Goal: Information Seeking & Learning: Learn about a topic

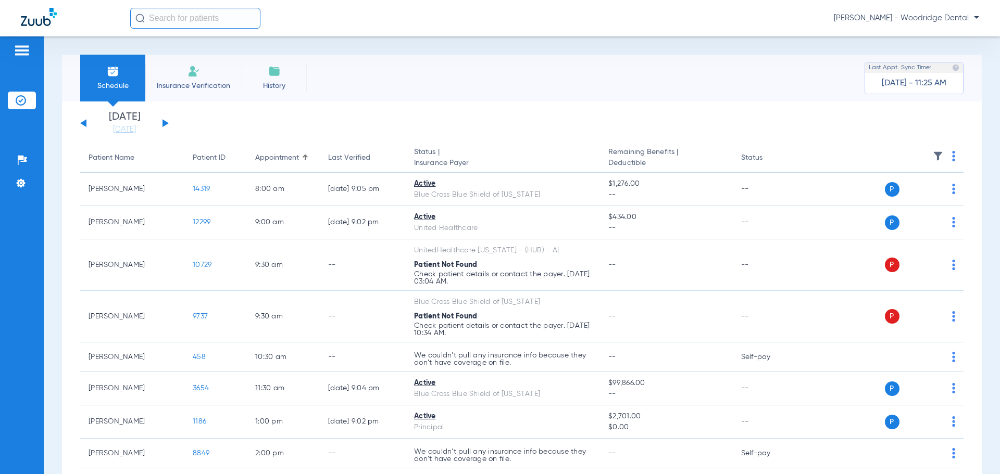
click at [167, 123] on button at bounding box center [165, 123] width 6 height 8
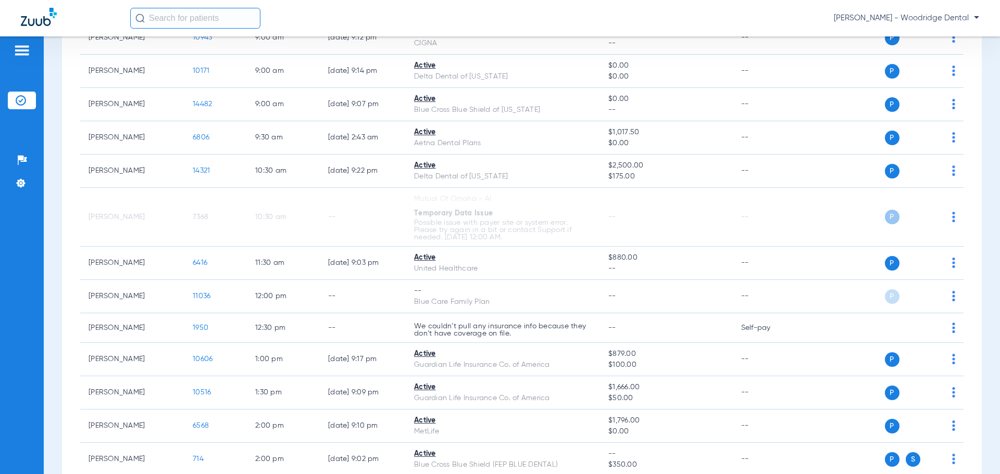
scroll to position [207, 0]
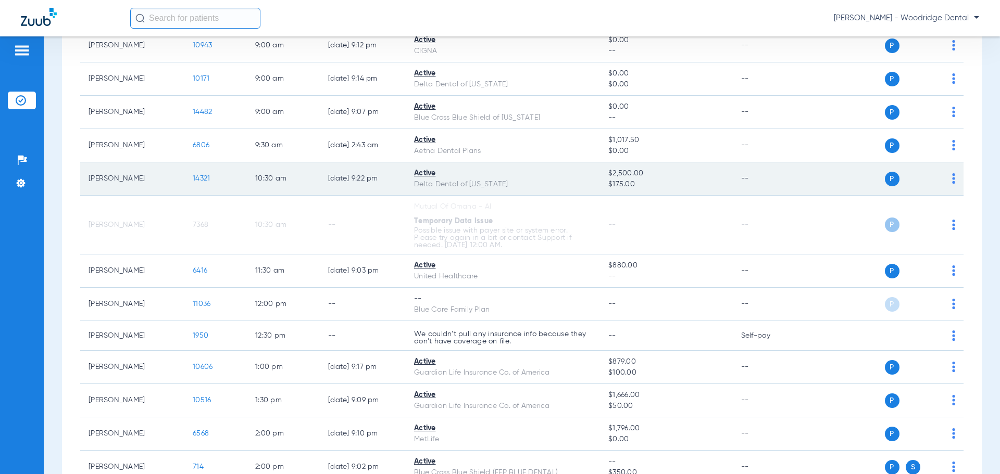
click at [204, 177] on span "14321" at bounding box center [201, 178] width 17 height 7
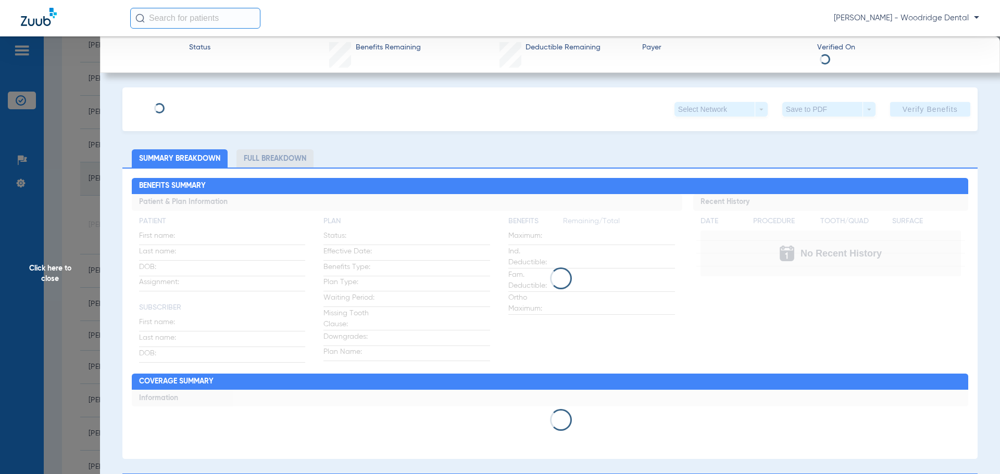
click at [204, 177] on div "Click here to close" at bounding box center [500, 273] width 1000 height 474
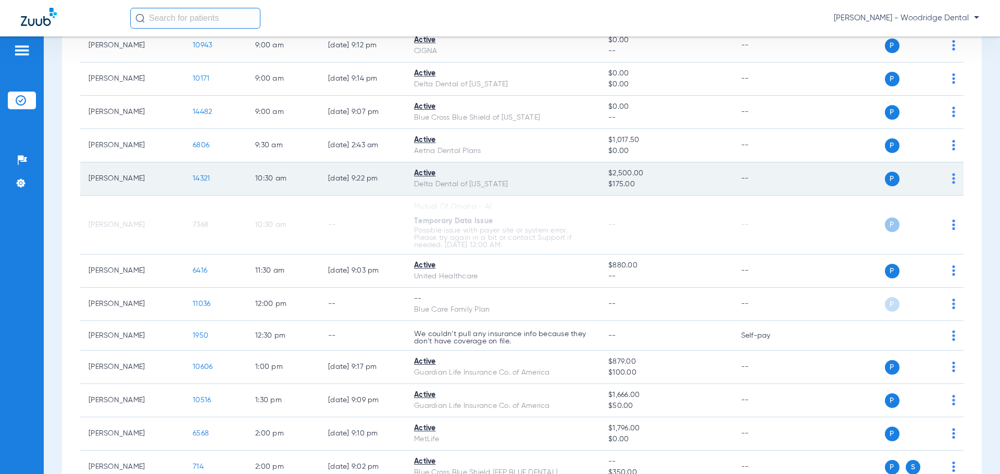
click at [204, 177] on span "14321" at bounding box center [201, 178] width 17 height 7
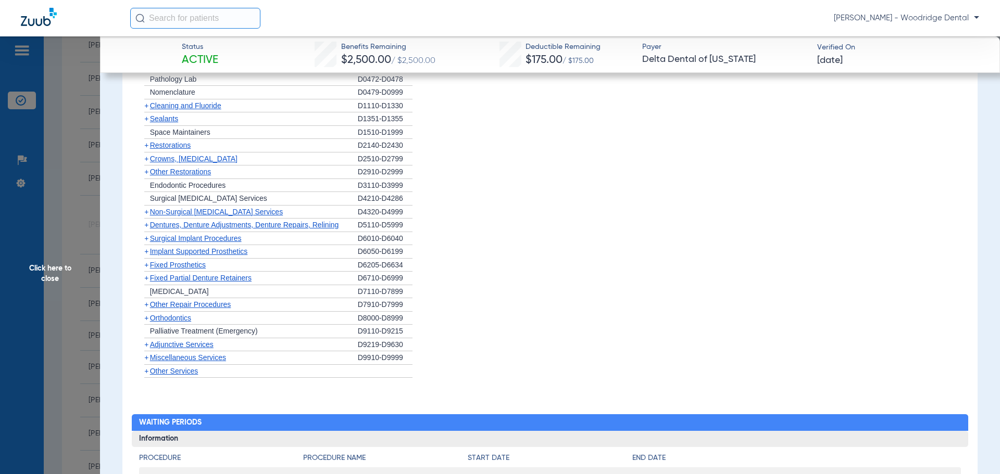
scroll to position [832, 0]
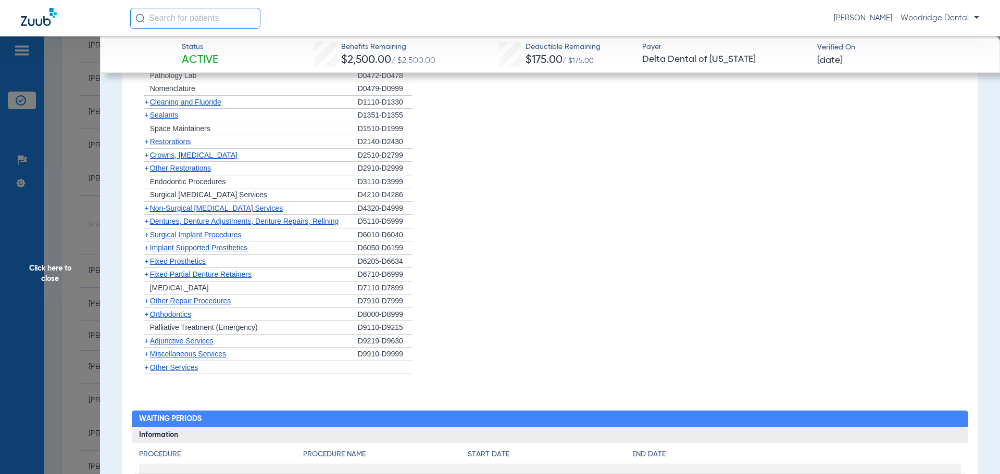
click at [143, 315] on span "+" at bounding box center [144, 314] width 11 height 13
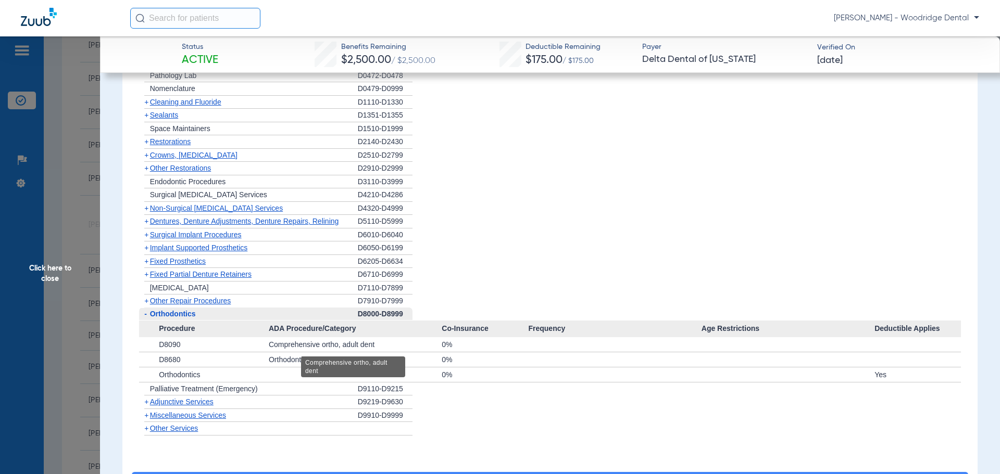
click at [420, 343] on div "Comprehensive ortho, adult dent" at bounding box center [355, 344] width 173 height 15
click at [148, 144] on span "+" at bounding box center [146, 141] width 4 height 8
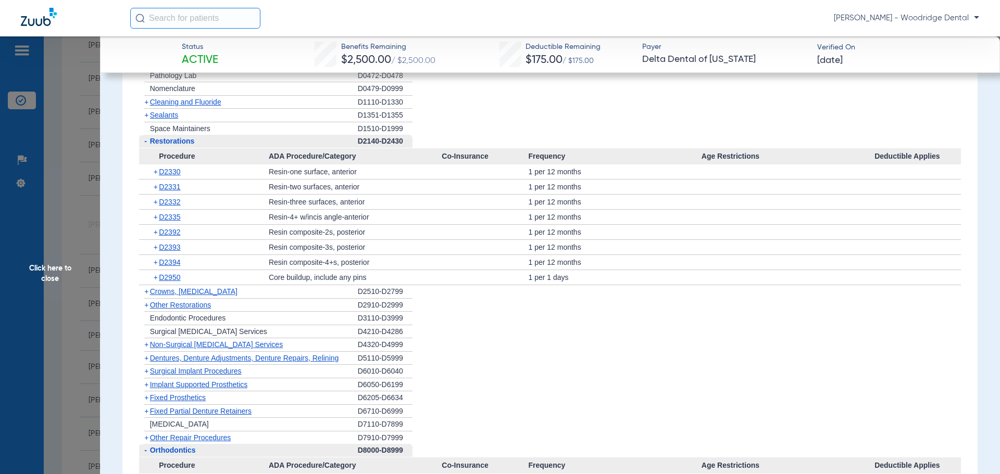
click at [145, 105] on span "+" at bounding box center [146, 102] width 4 height 8
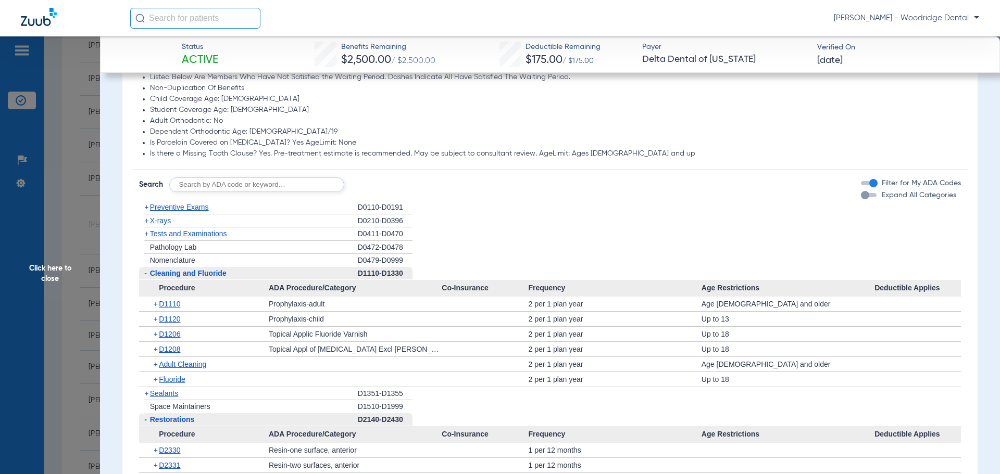
scroll to position [641, 0]
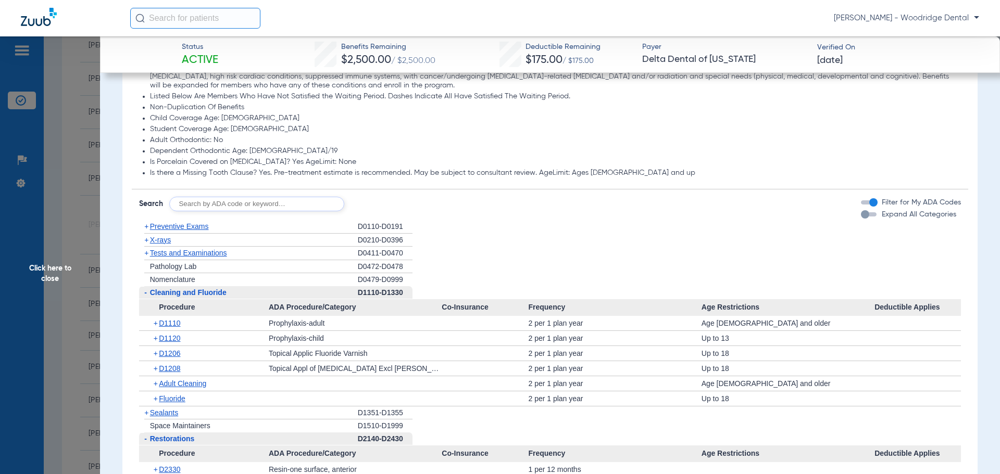
click at [148, 227] on span "+" at bounding box center [146, 226] width 4 height 8
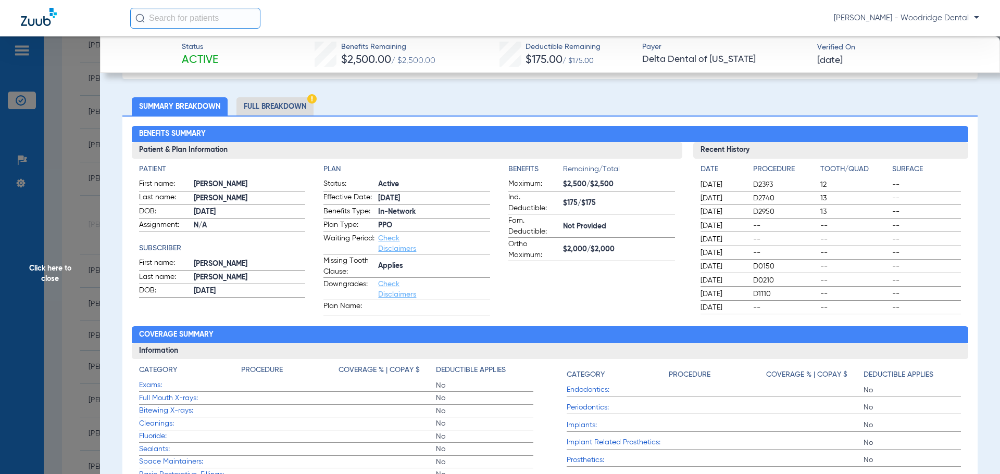
scroll to position [43, 0]
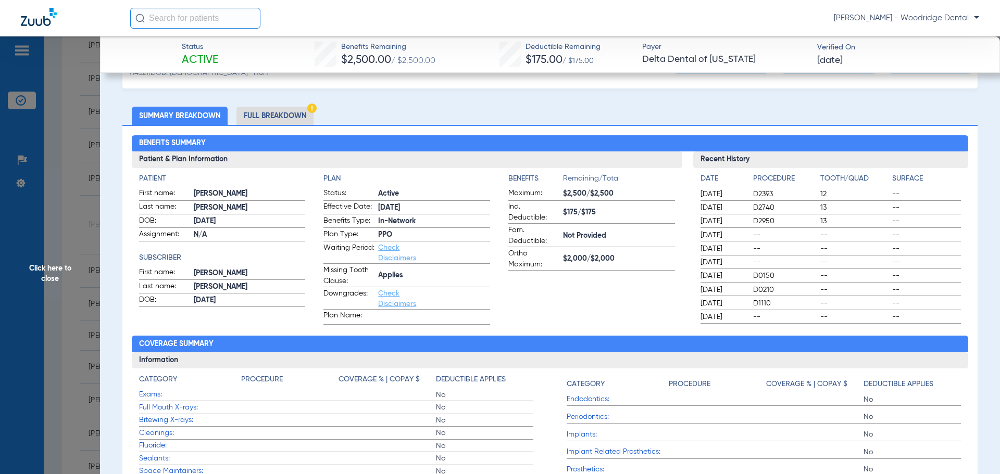
click at [285, 115] on li "Full Breakdown" at bounding box center [274, 116] width 77 height 18
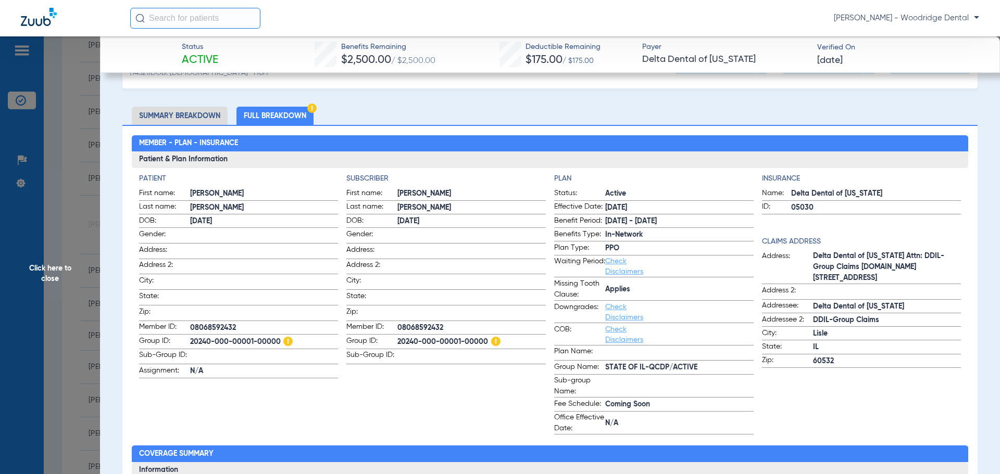
click at [189, 118] on li "Summary Breakdown" at bounding box center [180, 116] width 96 height 18
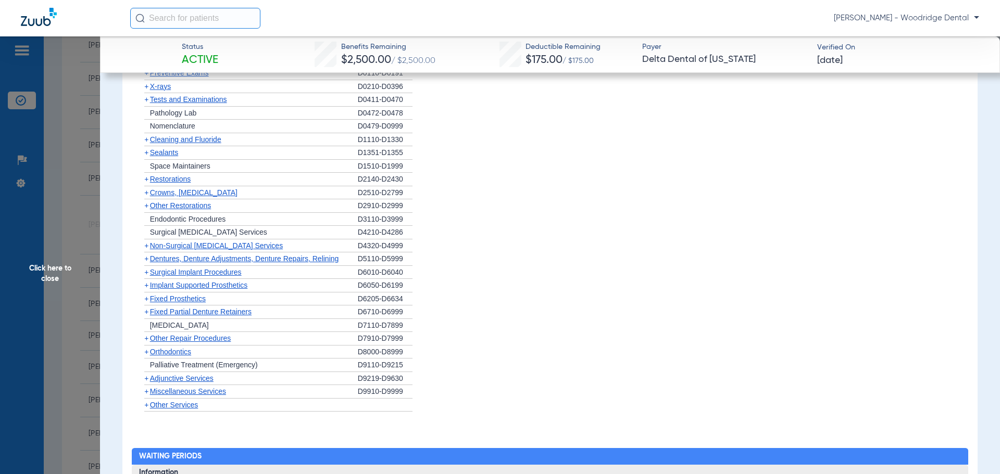
scroll to position [797, 0]
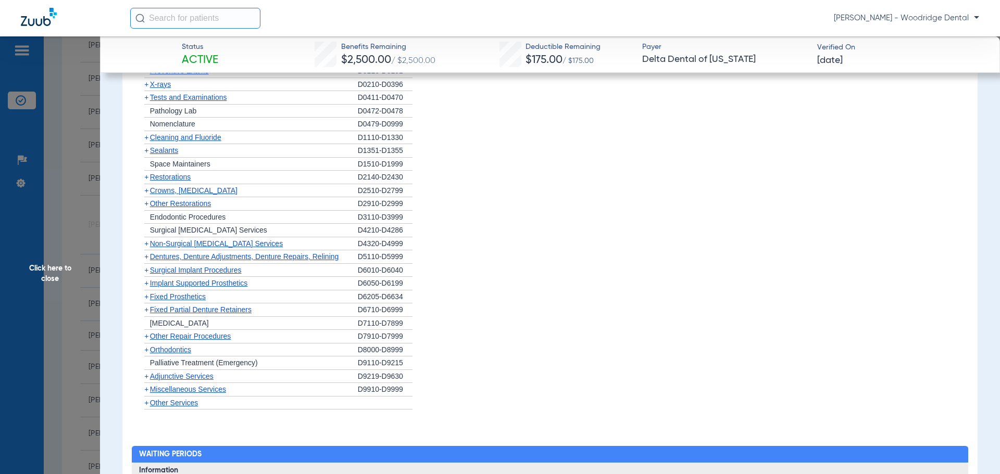
click at [146, 389] on span "+" at bounding box center [146, 389] width 4 height 8
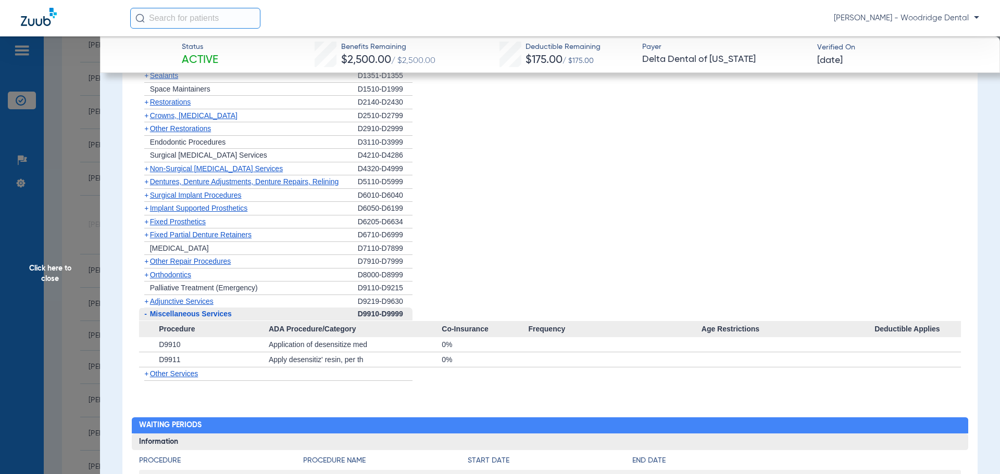
scroll to position [873, 0]
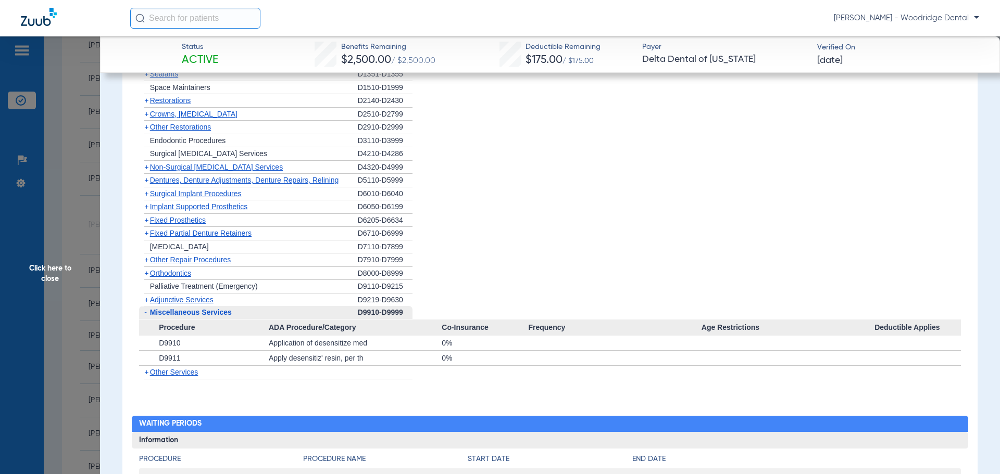
click at [145, 374] on span "+" at bounding box center [146, 372] width 4 height 8
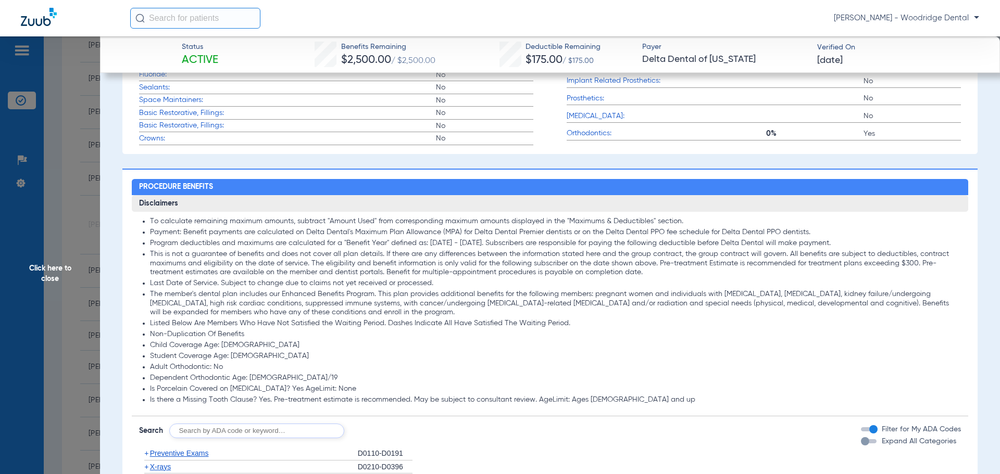
scroll to position [434, 0]
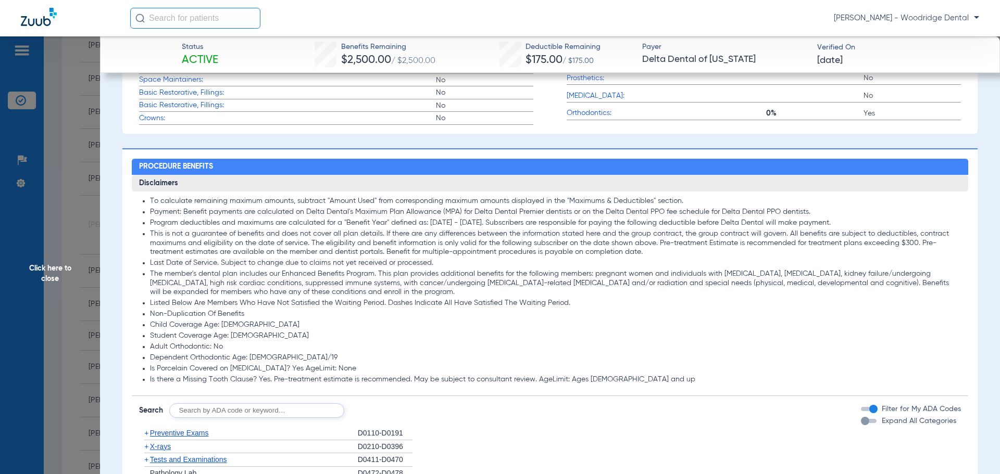
click at [300, 407] on input "text" at bounding box center [256, 411] width 175 height 15
type input "D9944"
click at [387, 414] on button "Search" at bounding box center [382, 411] width 41 height 15
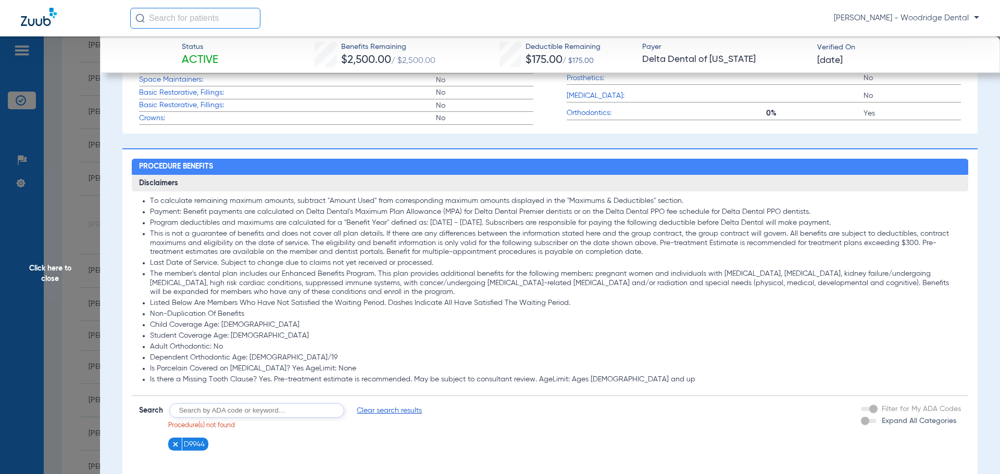
click at [718, 341] on li "Student Coverage Age: 26" at bounding box center [555, 336] width 811 height 9
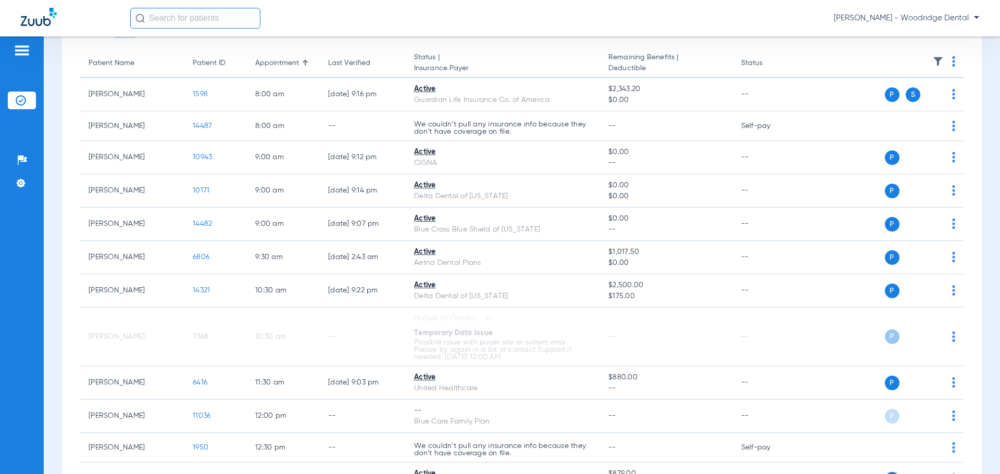
scroll to position [104, 0]
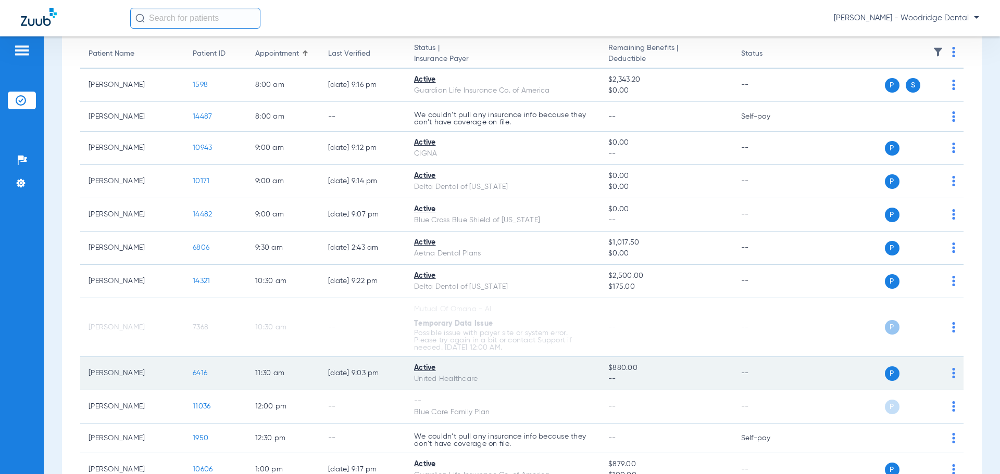
click at [202, 374] on span "6416" at bounding box center [200, 373] width 15 height 7
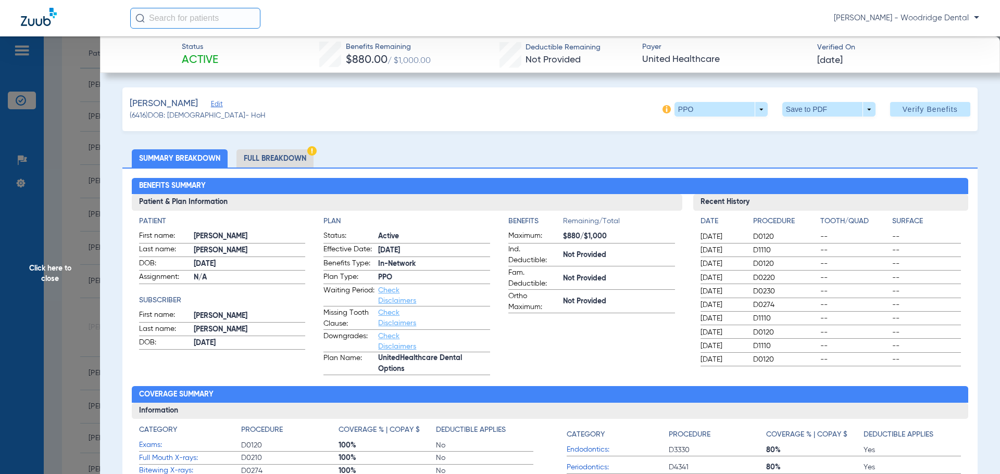
click at [291, 155] on li "Full Breakdown" at bounding box center [274, 158] width 77 height 18
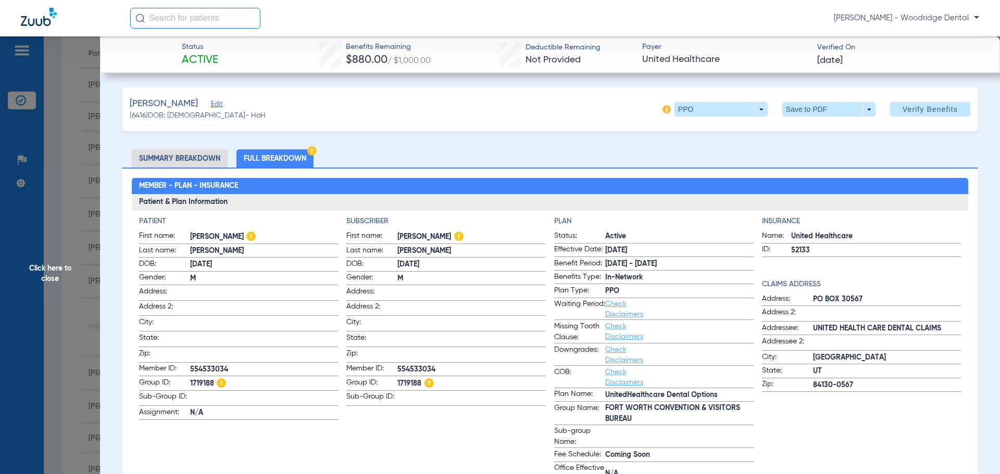
click at [179, 159] on li "Summary Breakdown" at bounding box center [180, 158] width 96 height 18
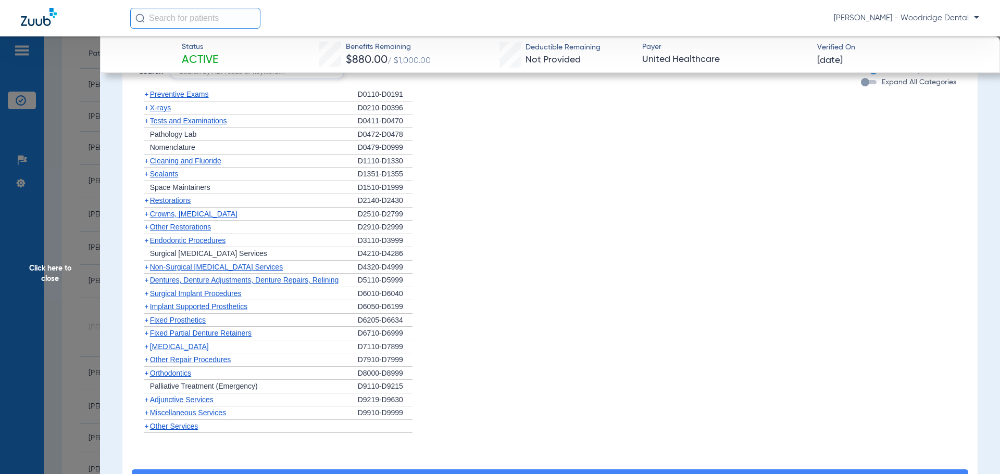
scroll to position [812, 0]
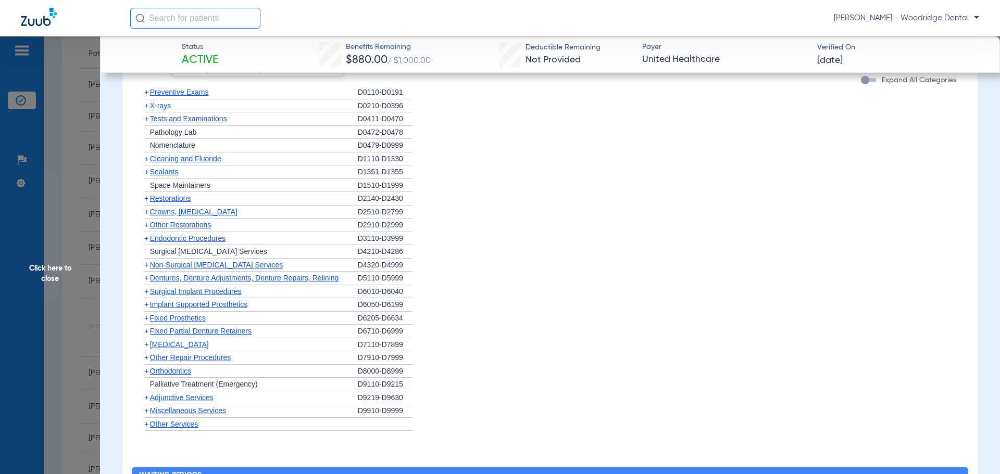
click at [148, 267] on span "+" at bounding box center [146, 265] width 4 height 8
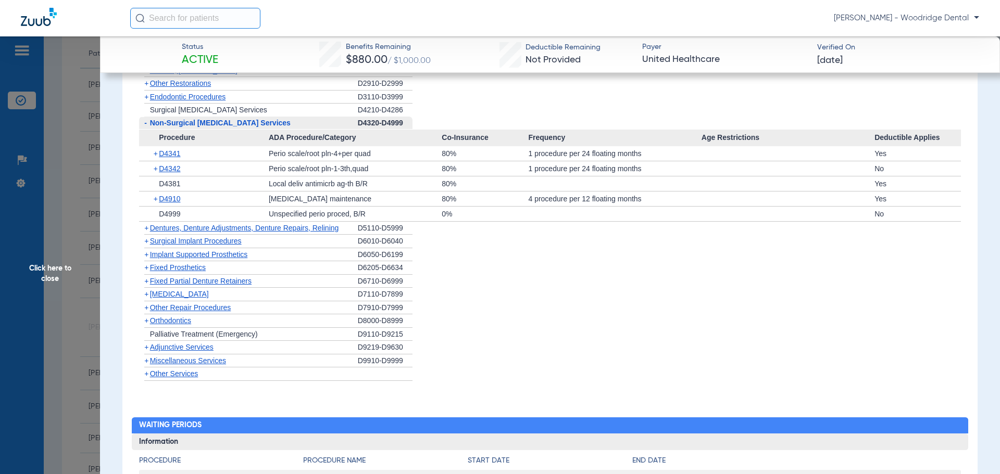
scroll to position [960, 0]
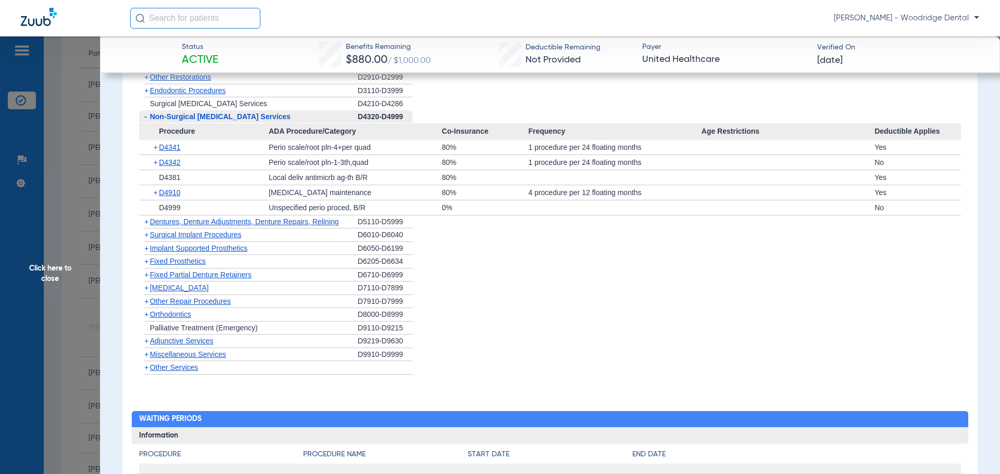
click at [145, 318] on span "+" at bounding box center [146, 314] width 4 height 8
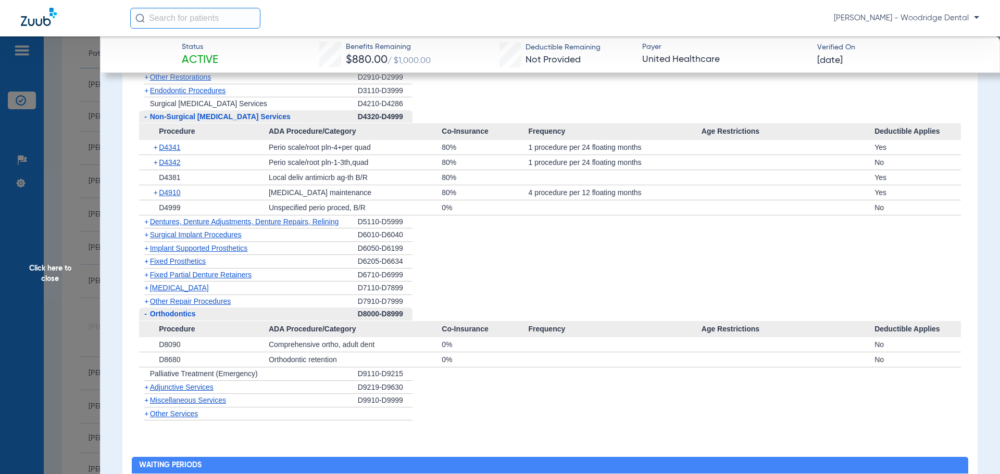
click at [146, 401] on span "+" at bounding box center [146, 400] width 4 height 8
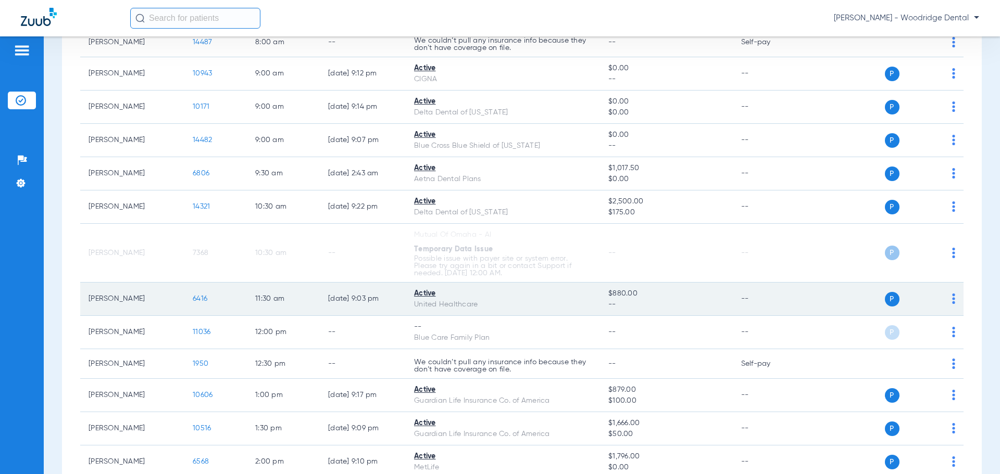
scroll to position [180, 0]
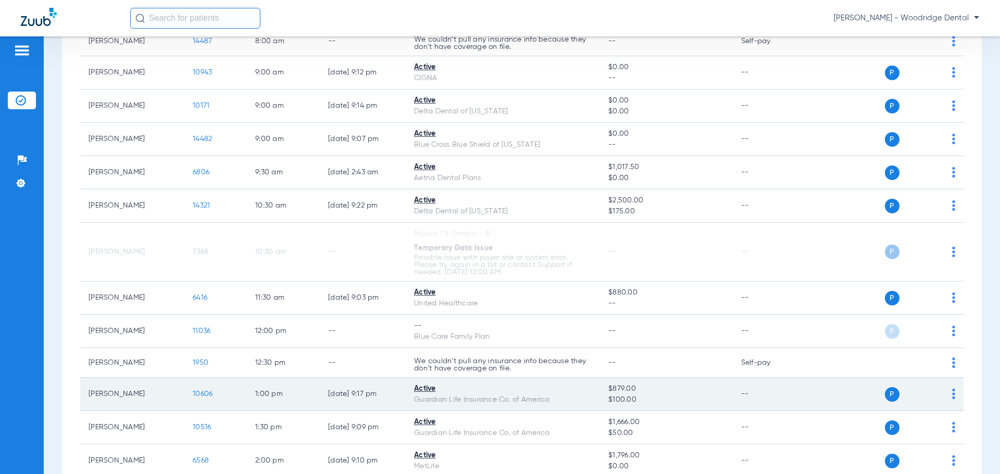
click at [209, 394] on span "10606" at bounding box center [203, 394] width 20 height 7
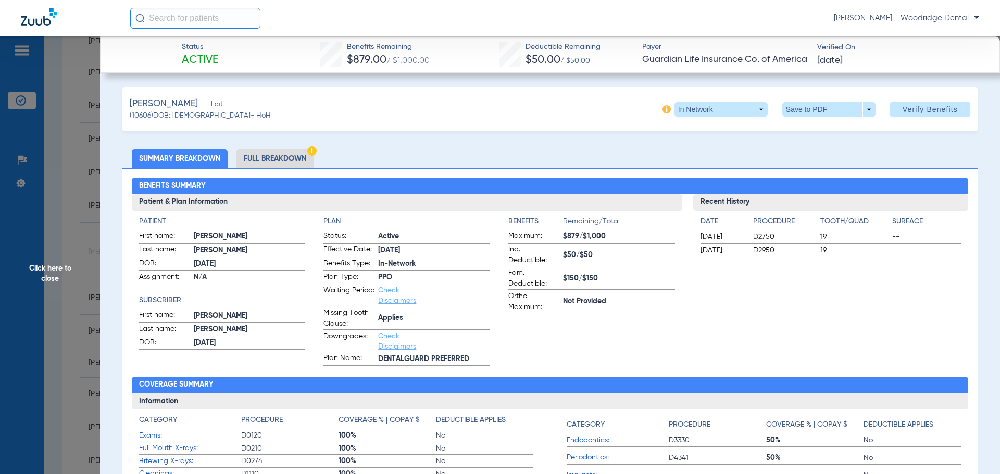
click at [260, 157] on li "Full Breakdown" at bounding box center [274, 158] width 77 height 18
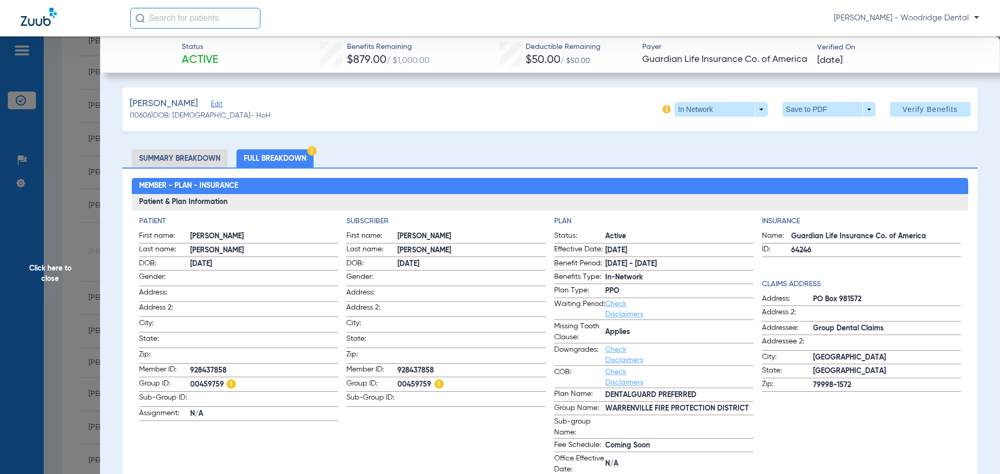
click at [279, 161] on li "Full Breakdown" at bounding box center [274, 158] width 77 height 18
click at [207, 156] on li "Summary Breakdown" at bounding box center [180, 158] width 96 height 18
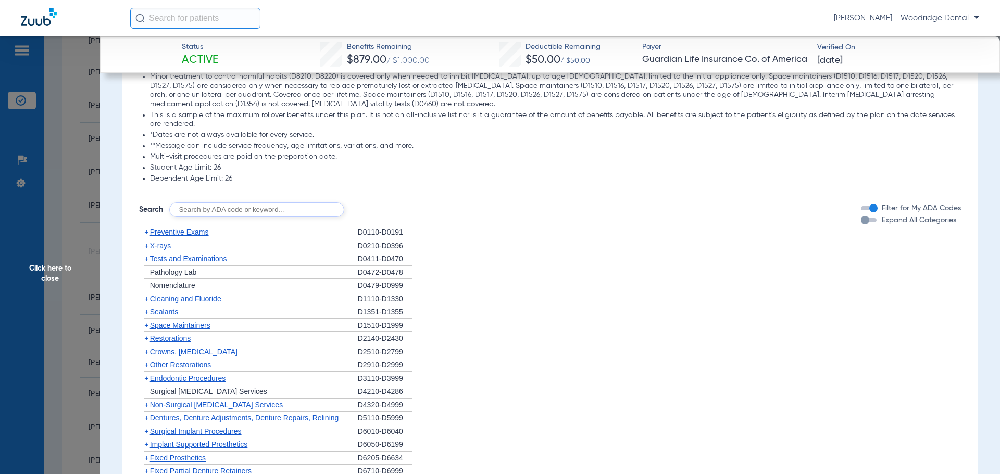
scroll to position [1083, 0]
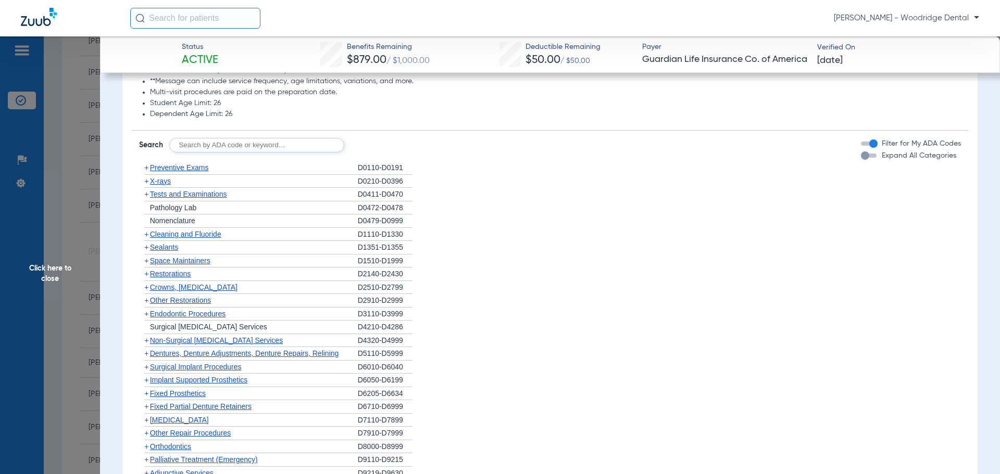
click at [146, 292] on span "+" at bounding box center [146, 287] width 4 height 8
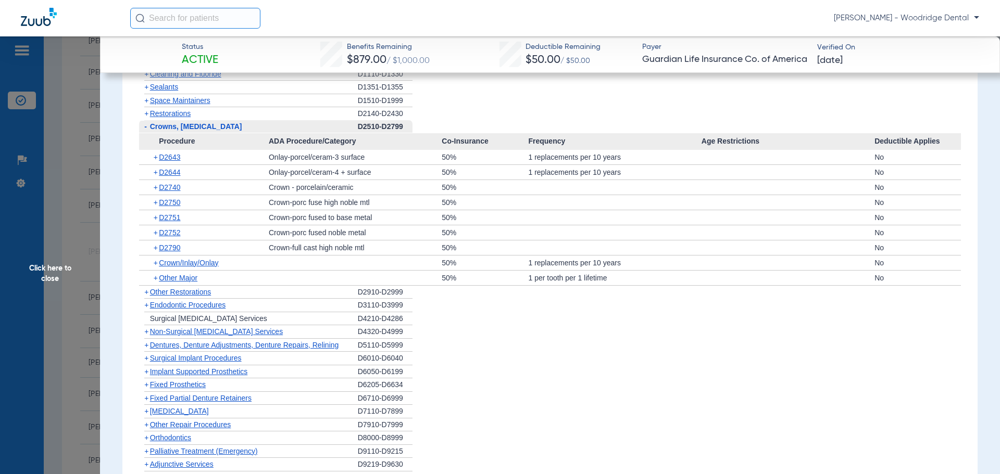
scroll to position [1267, 0]
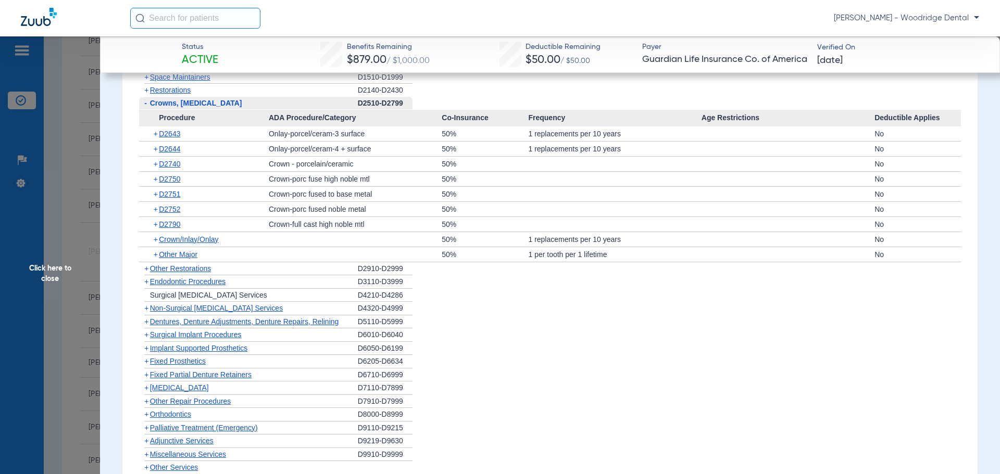
click at [145, 419] on span "+" at bounding box center [146, 414] width 4 height 8
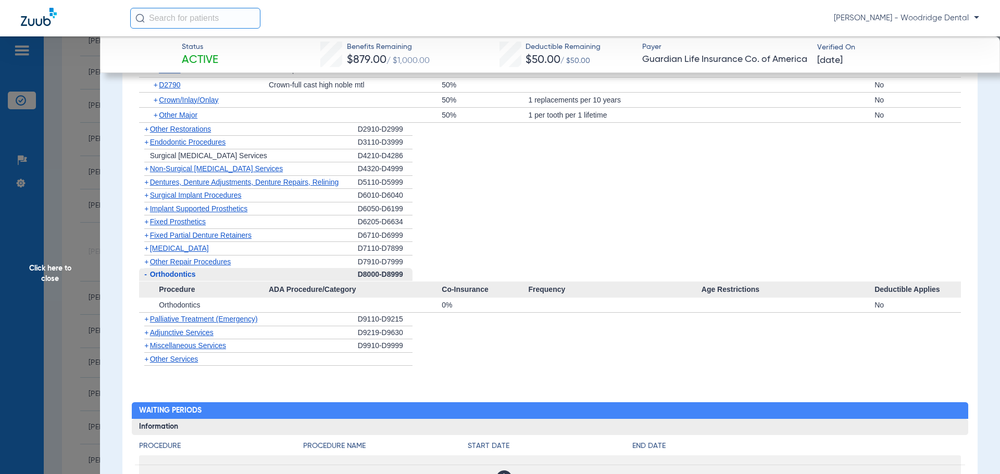
scroll to position [1413, 0]
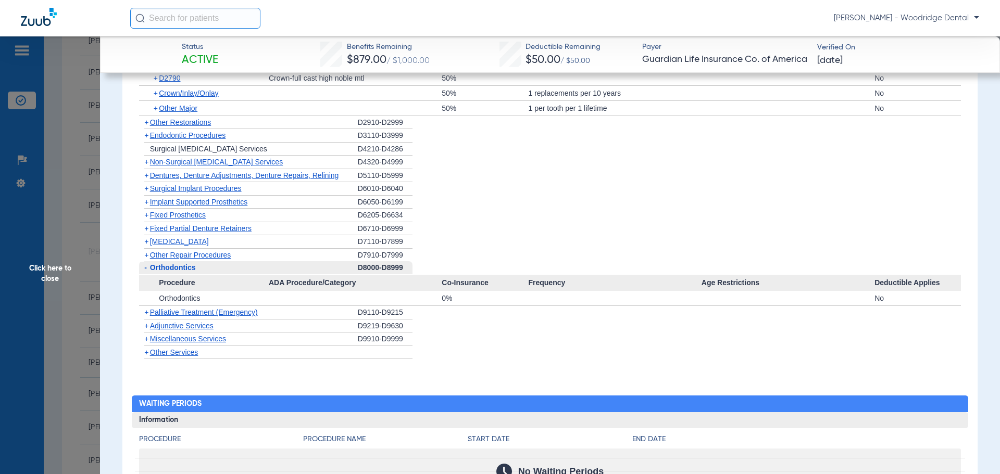
click at [150, 343] on span "Miscellaneous Services" at bounding box center [188, 339] width 76 height 8
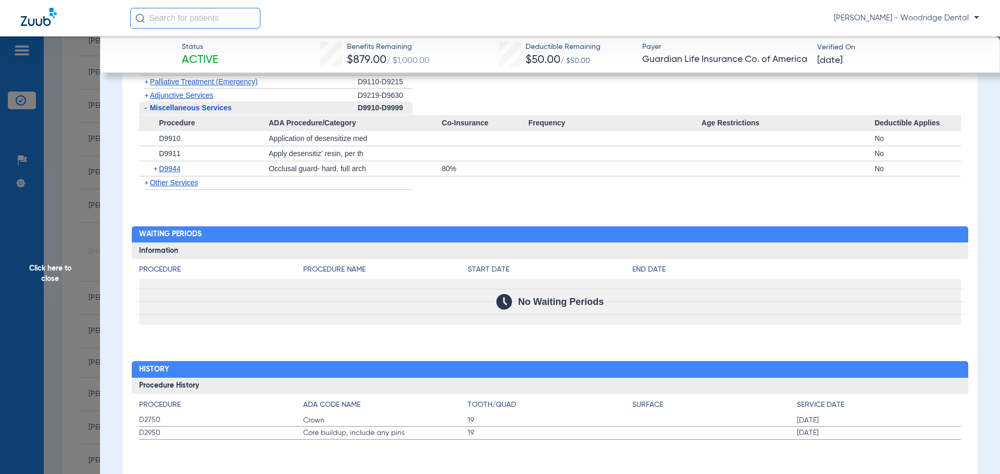
scroll to position [1170, 0]
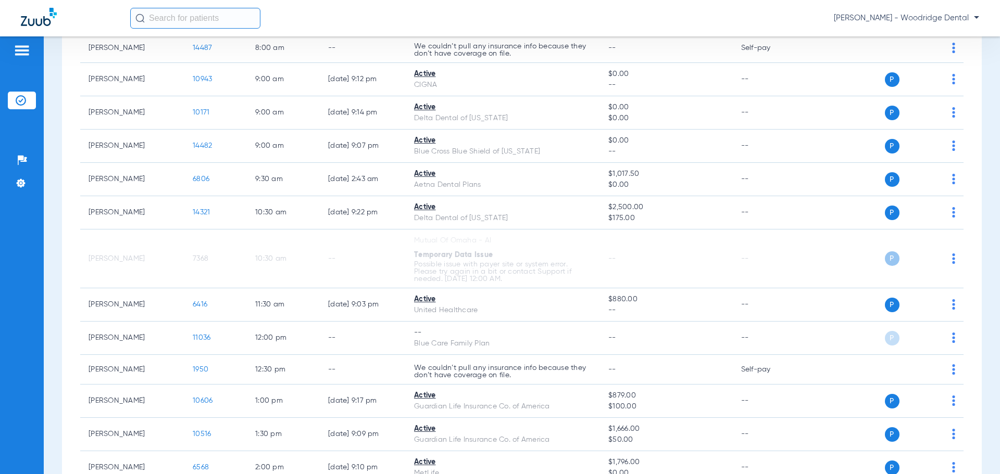
scroll to position [177, 0]
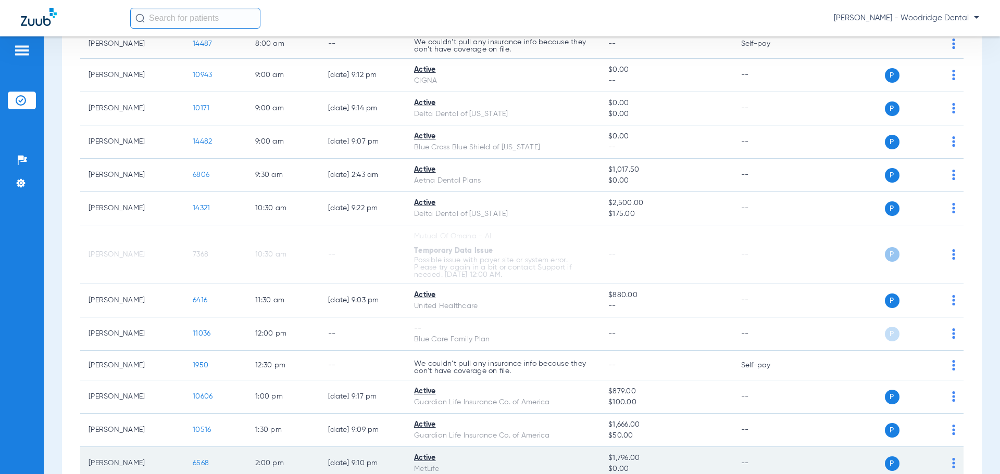
click at [209, 462] on td "6568" at bounding box center [215, 463] width 62 height 33
click at [204, 464] on span "6568" at bounding box center [201, 463] width 16 height 7
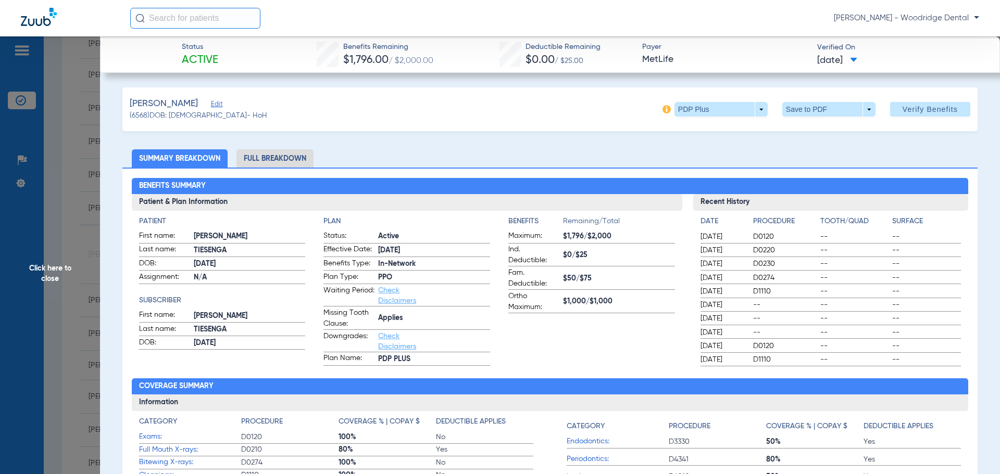
click at [307, 157] on li "Full Breakdown" at bounding box center [274, 158] width 77 height 18
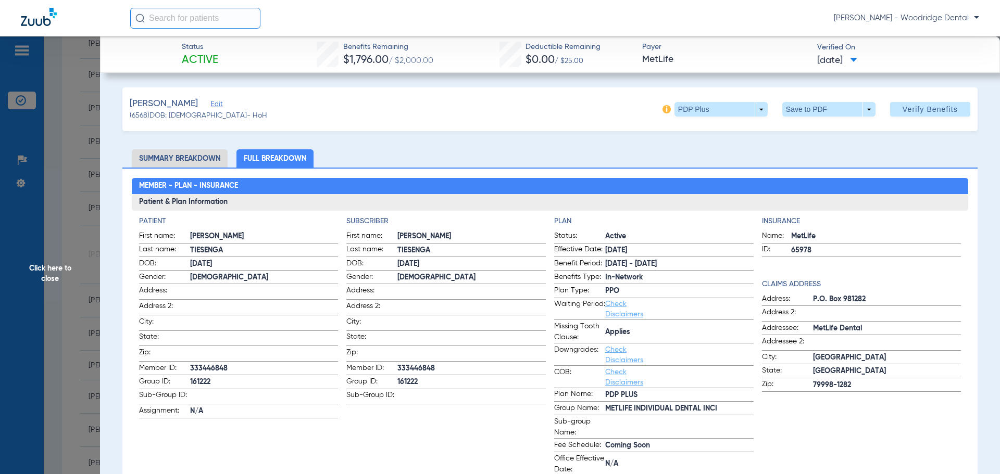
click at [196, 159] on li "Summary Breakdown" at bounding box center [180, 158] width 96 height 18
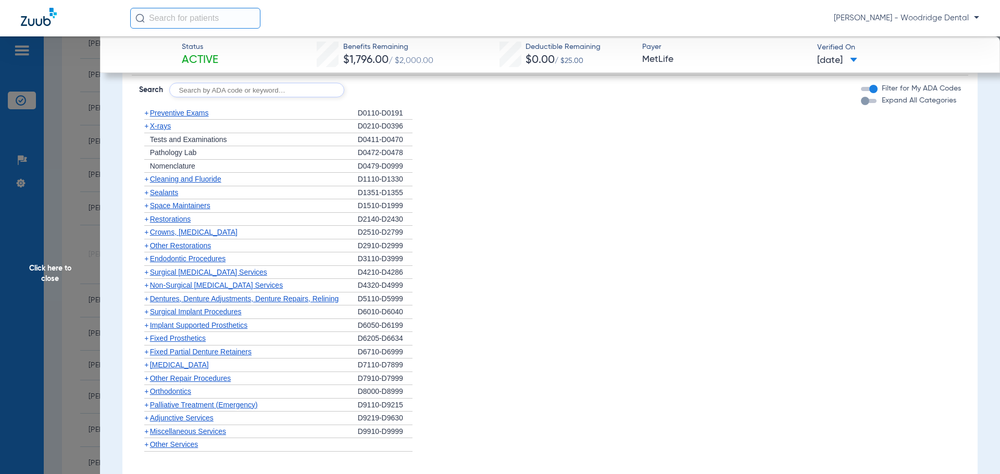
scroll to position [1074, 0]
click at [147, 391] on span "+" at bounding box center [146, 389] width 4 height 8
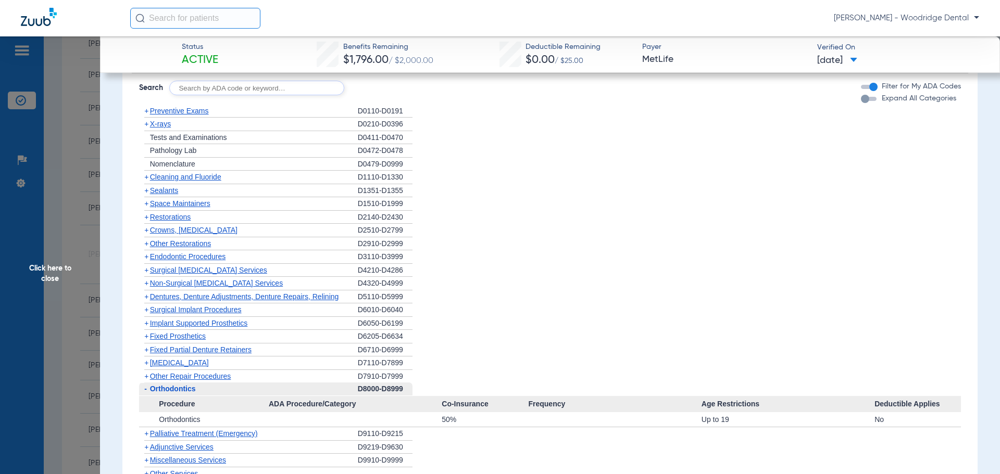
click at [170, 462] on span "Miscellaneous Services" at bounding box center [188, 460] width 76 height 8
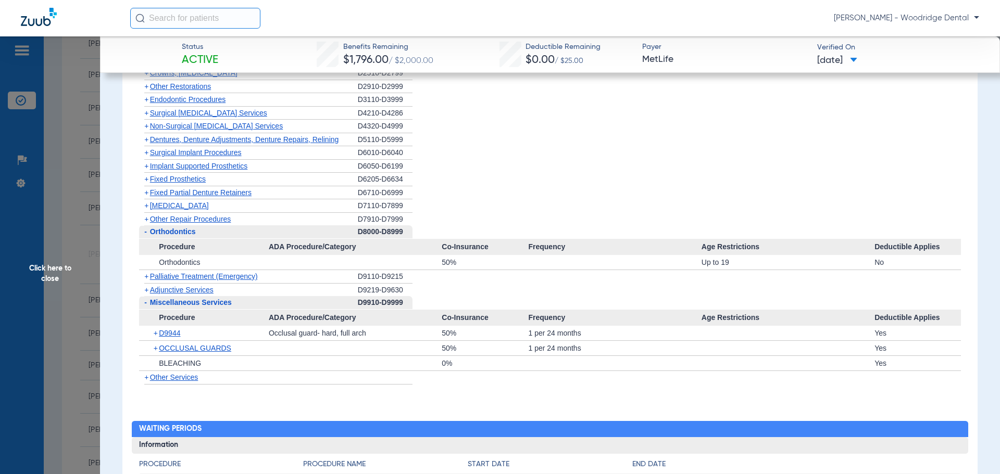
scroll to position [1236, 0]
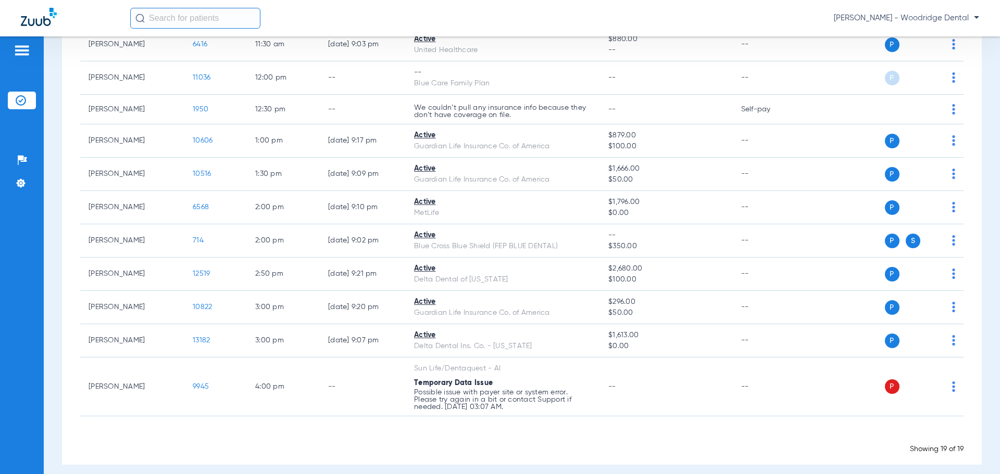
scroll to position [434, 0]
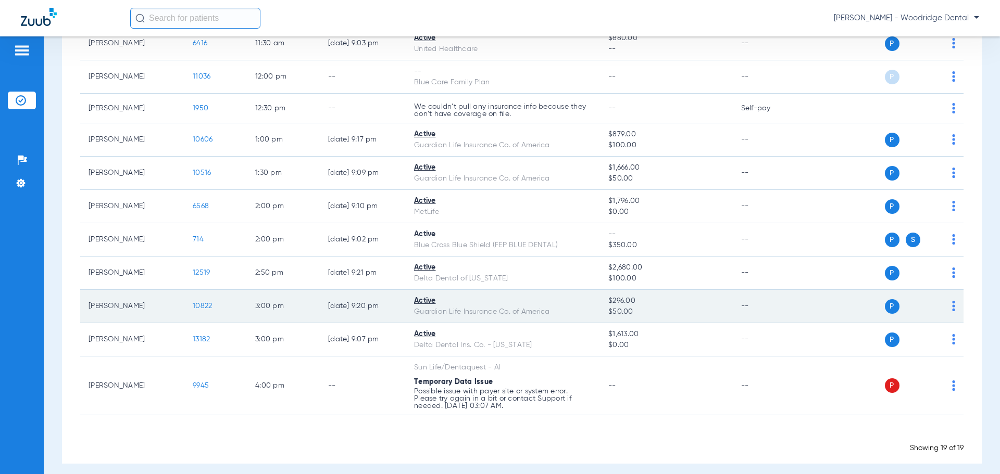
click at [200, 307] on span "10822" at bounding box center [202, 306] width 19 height 7
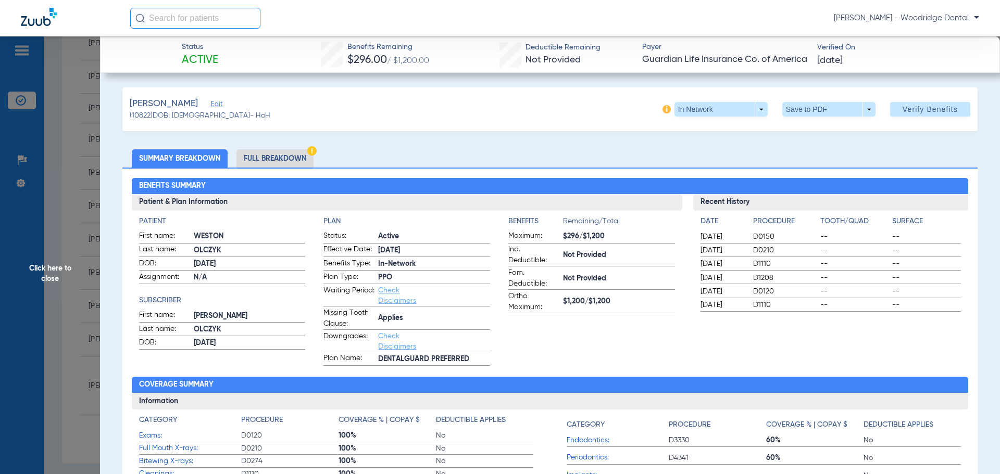
click at [277, 155] on li "Full Breakdown" at bounding box center [274, 158] width 77 height 18
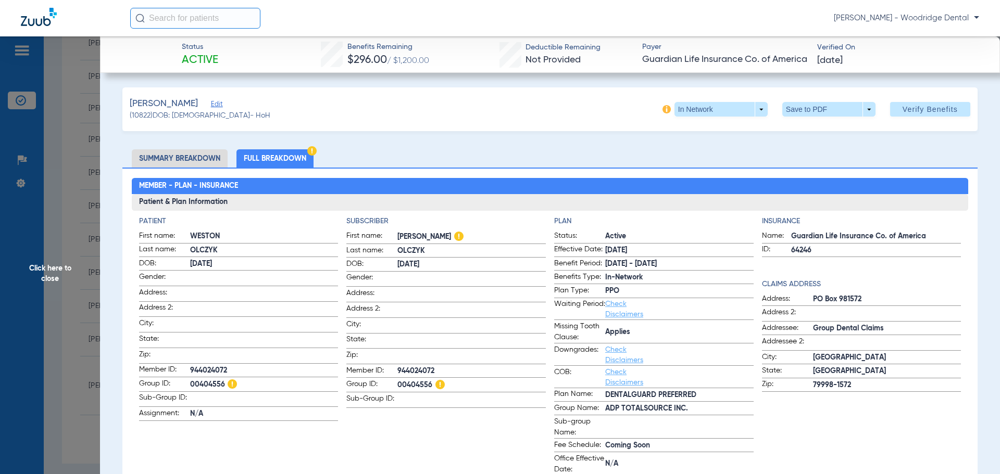
click at [272, 382] on span "00404556" at bounding box center [264, 385] width 148 height 13
click at [163, 160] on li "Summary Breakdown" at bounding box center [180, 158] width 96 height 18
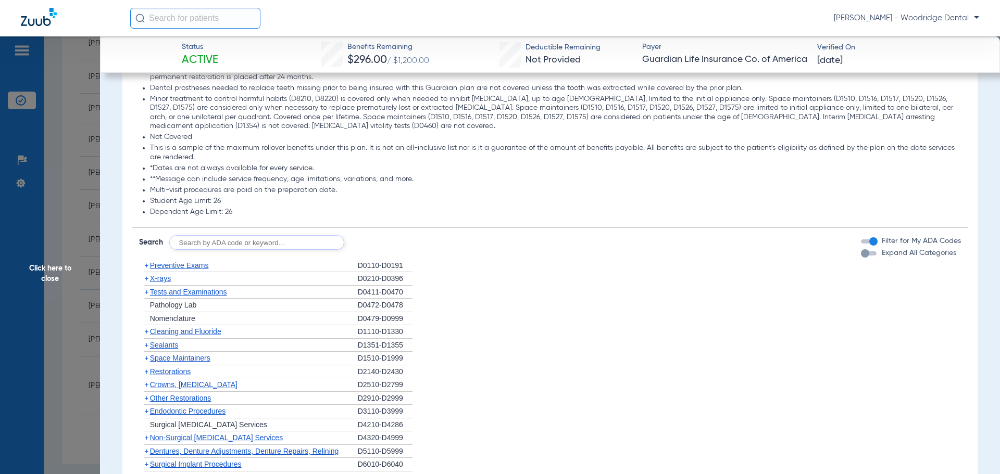
scroll to position [978, 0]
click at [146, 374] on span "+" at bounding box center [146, 370] width 4 height 8
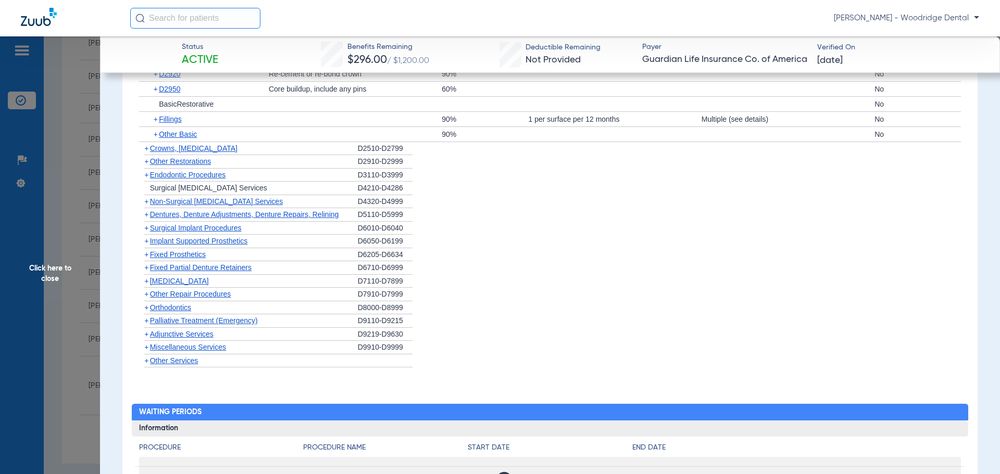
scroll to position [1430, 0]
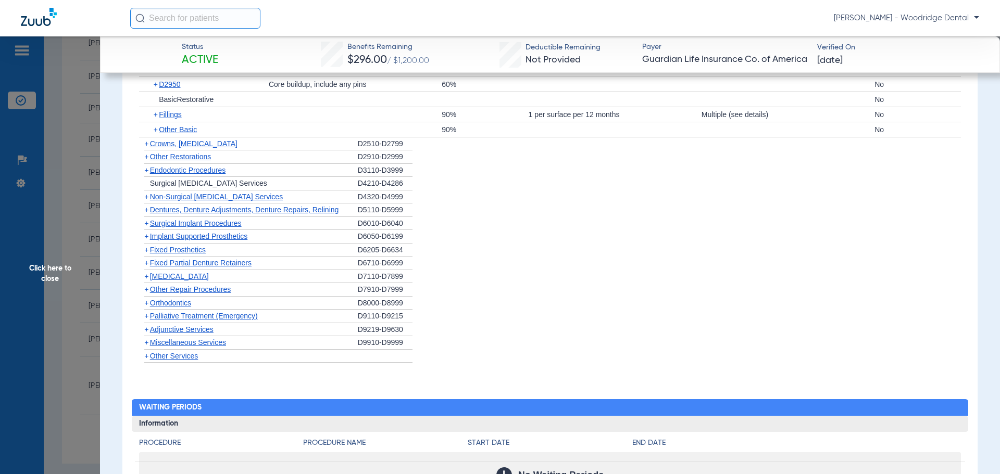
click at [148, 148] on span "+" at bounding box center [146, 144] width 4 height 8
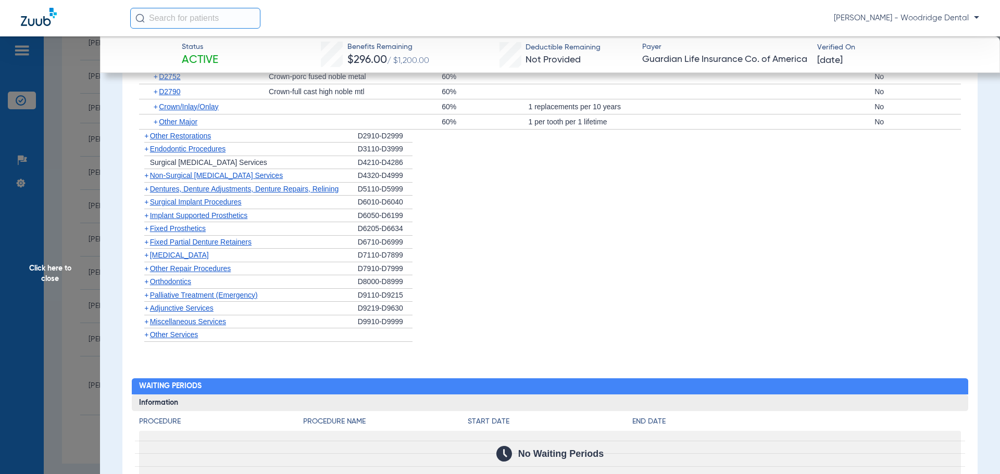
scroll to position [1652, 0]
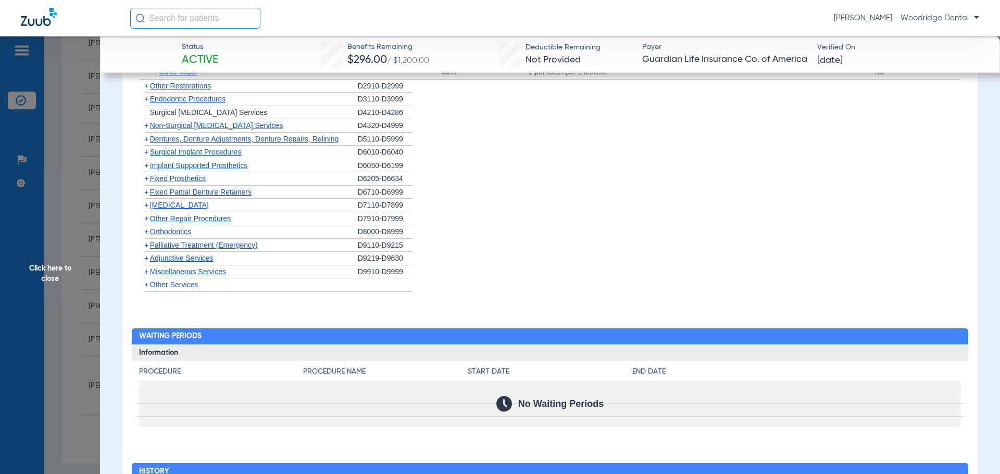
click at [144, 236] on span "+" at bounding box center [146, 232] width 4 height 8
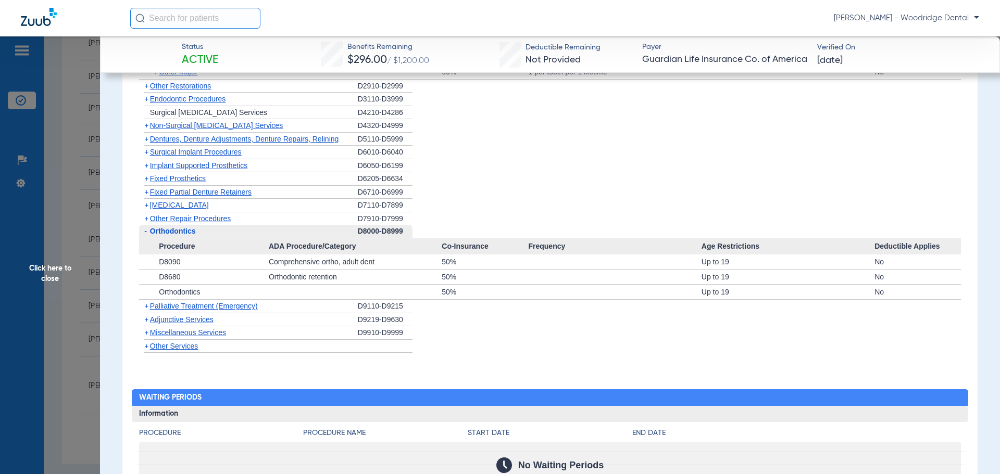
click at [150, 337] on span "Miscellaneous Services" at bounding box center [188, 333] width 76 height 8
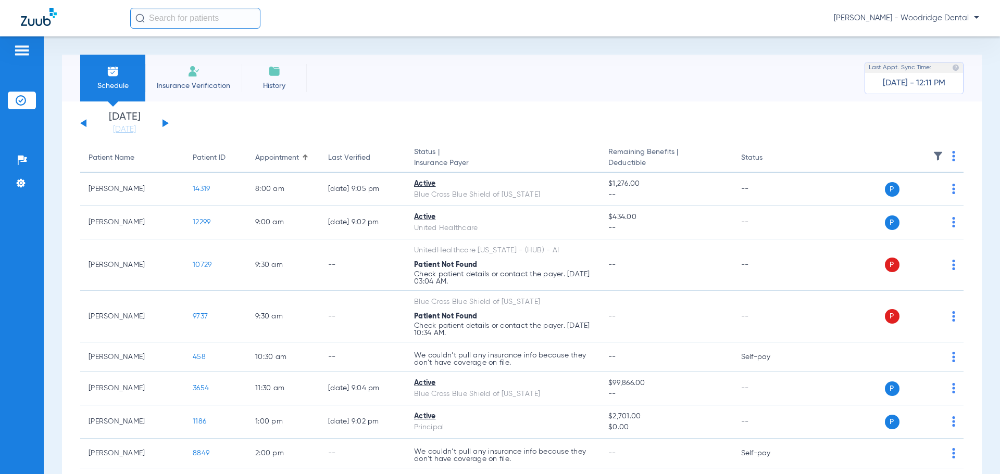
click at [167, 124] on button at bounding box center [165, 123] width 6 height 8
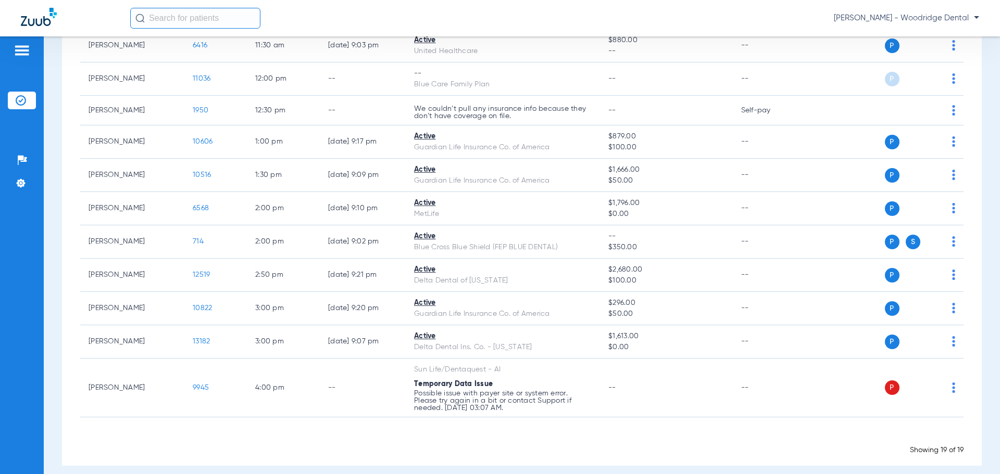
scroll to position [442, 0]
